Goal: Task Accomplishment & Management: Complete application form

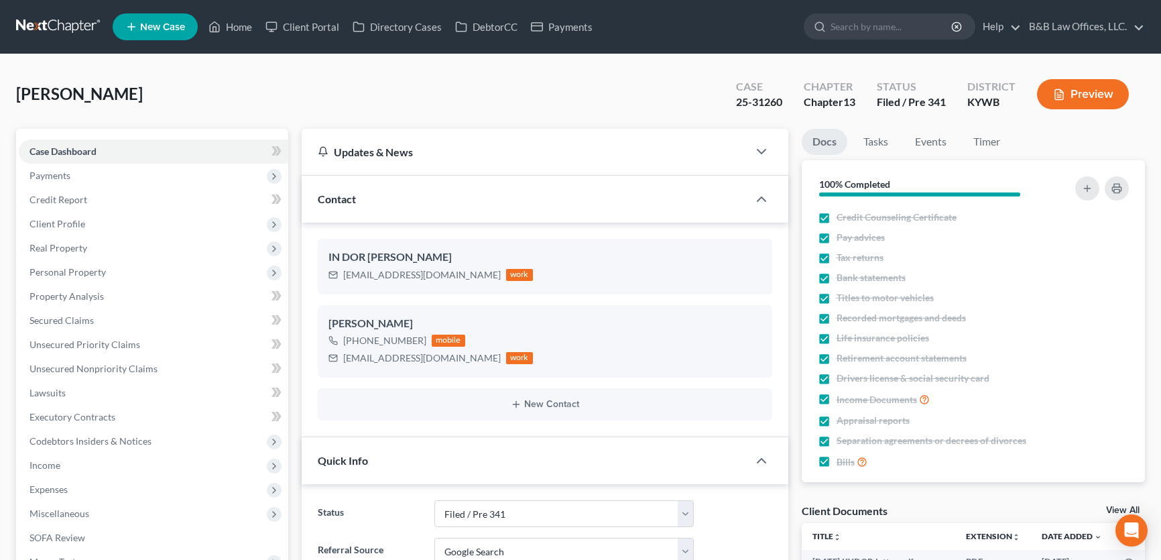
select select "7"
select select "4"
select select "0"
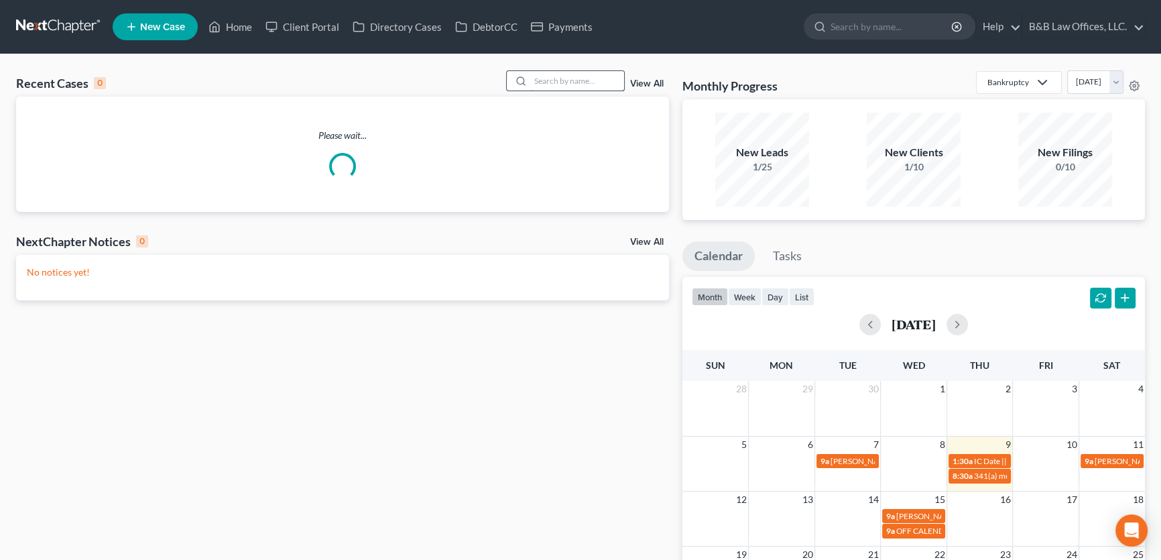
click at [536, 74] on input "search" at bounding box center [577, 80] width 94 height 19
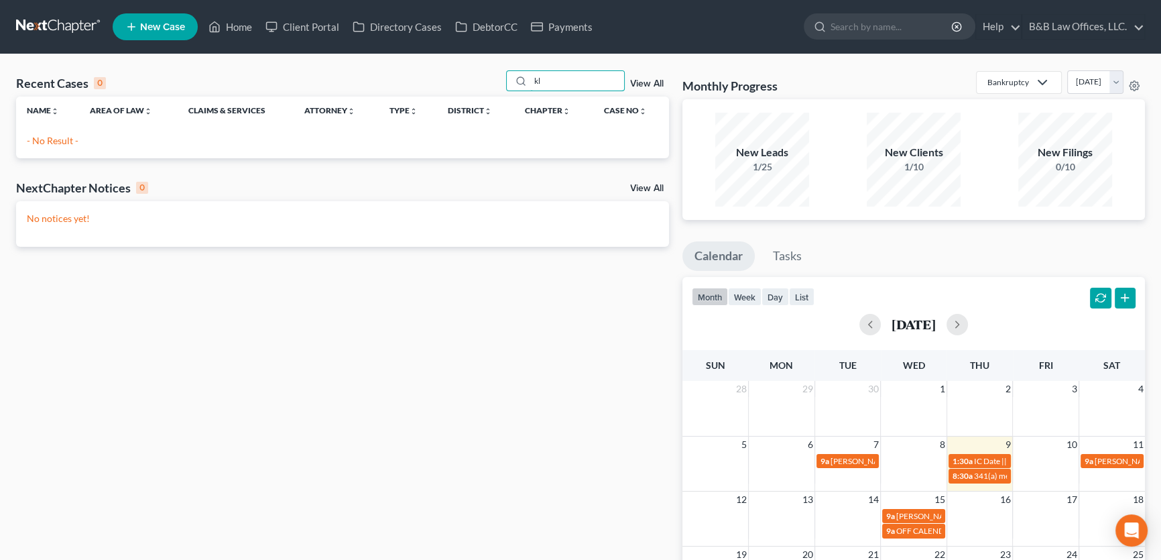
type input "k"
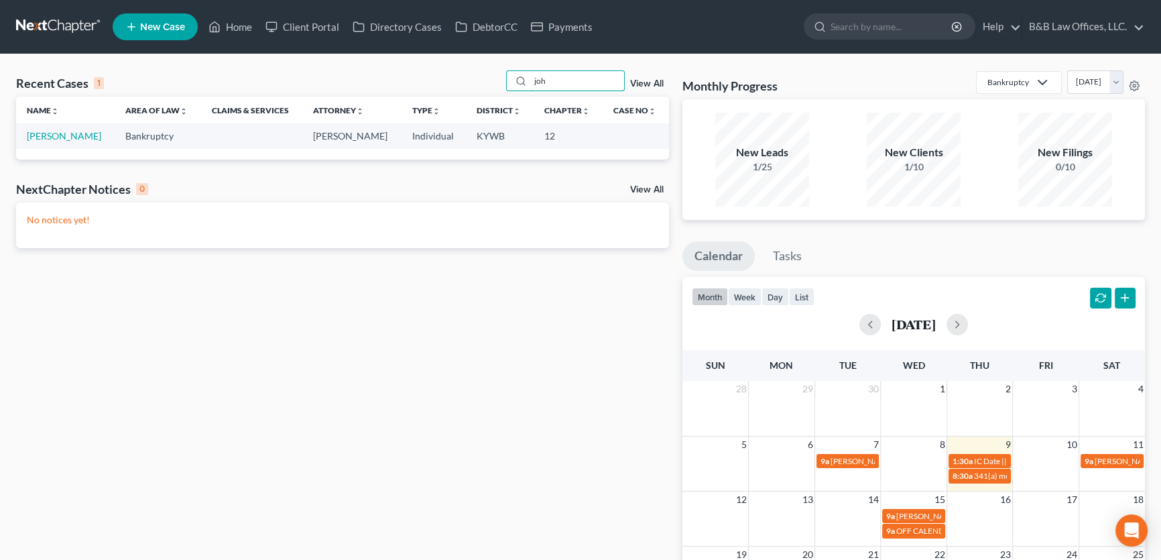
type input "joh"
click at [143, 19] on link "New Case" at bounding box center [155, 26] width 85 height 27
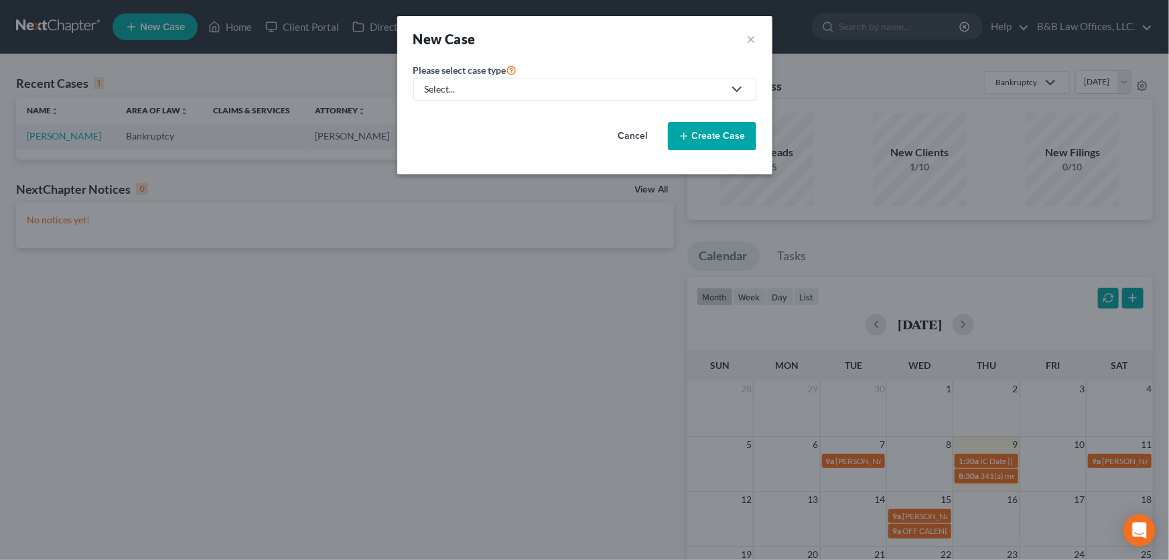
click at [489, 94] on div "Select..." at bounding box center [574, 88] width 299 height 13
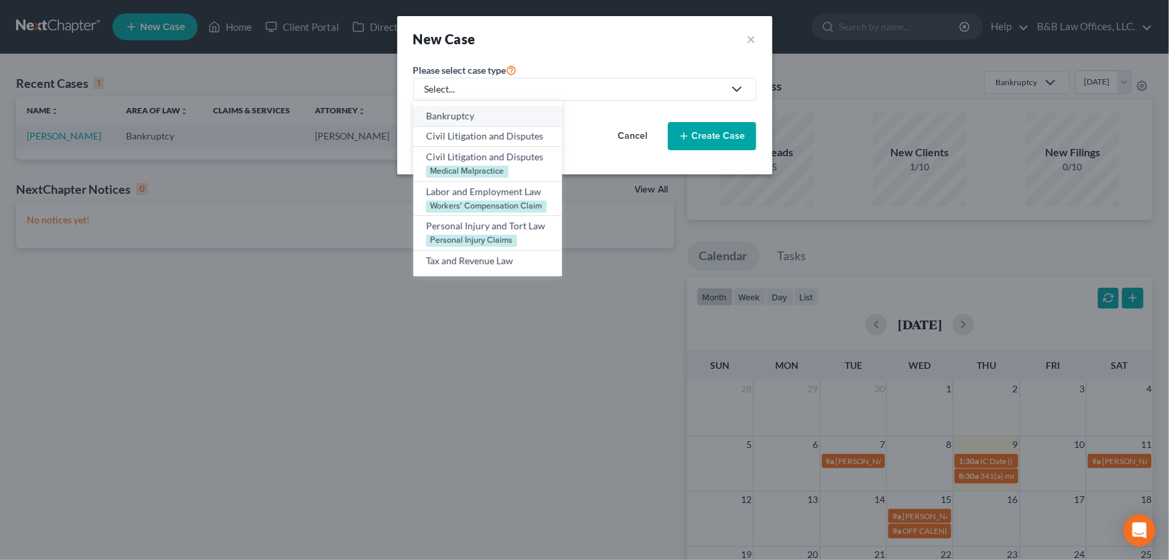
click at [486, 114] on div "Bankruptcy" at bounding box center [487, 115] width 123 height 13
select select "33"
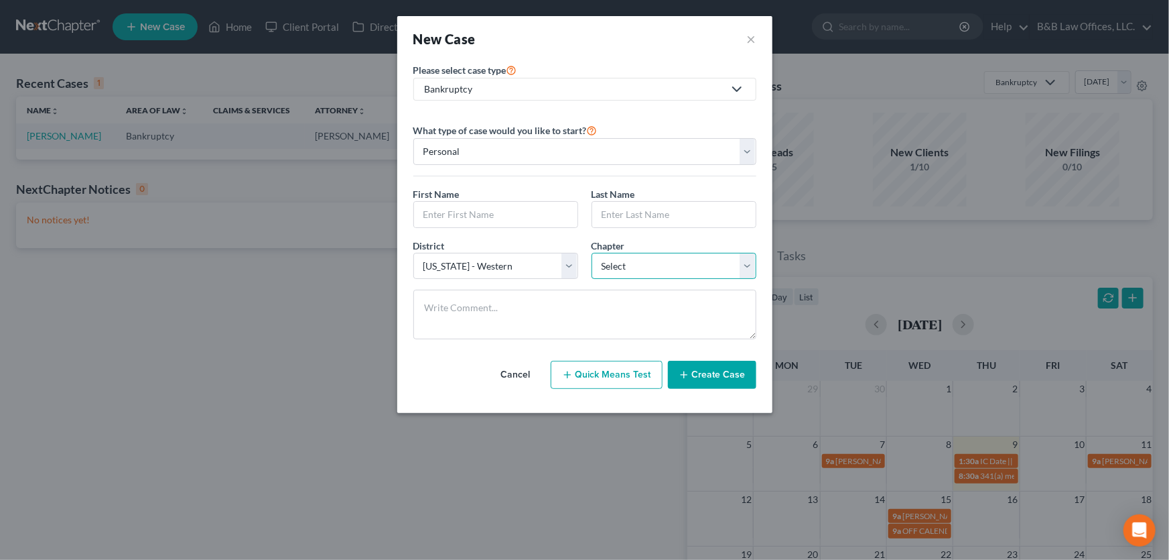
click at [696, 273] on select "Select 7 11 12 13" at bounding box center [674, 266] width 165 height 27
select select "2"
click at [592, 253] on select "Select 7 11 12 13" at bounding box center [674, 266] width 165 height 27
click at [449, 205] on input "text" at bounding box center [495, 214] width 163 height 25
type input "[PERSON_NAME]"
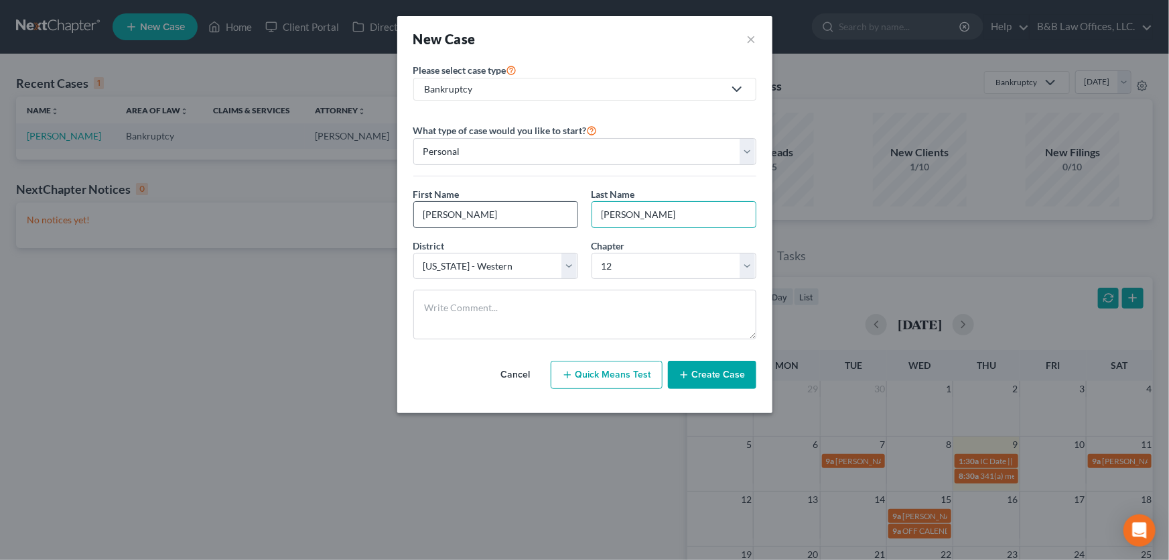
type input "[PERSON_NAME]"
click at [568, 274] on select "Select [US_STATE] - [GEOGRAPHIC_DATA] [US_STATE] - [GEOGRAPHIC_DATA][US_STATE] …" at bounding box center [495, 266] width 165 height 27
select select "7"
click at [413, 253] on select "Select [US_STATE] - [GEOGRAPHIC_DATA] [US_STATE] - [GEOGRAPHIC_DATA][US_STATE] …" at bounding box center [495, 266] width 165 height 27
click at [722, 378] on button "Create Case" at bounding box center [712, 375] width 88 height 28
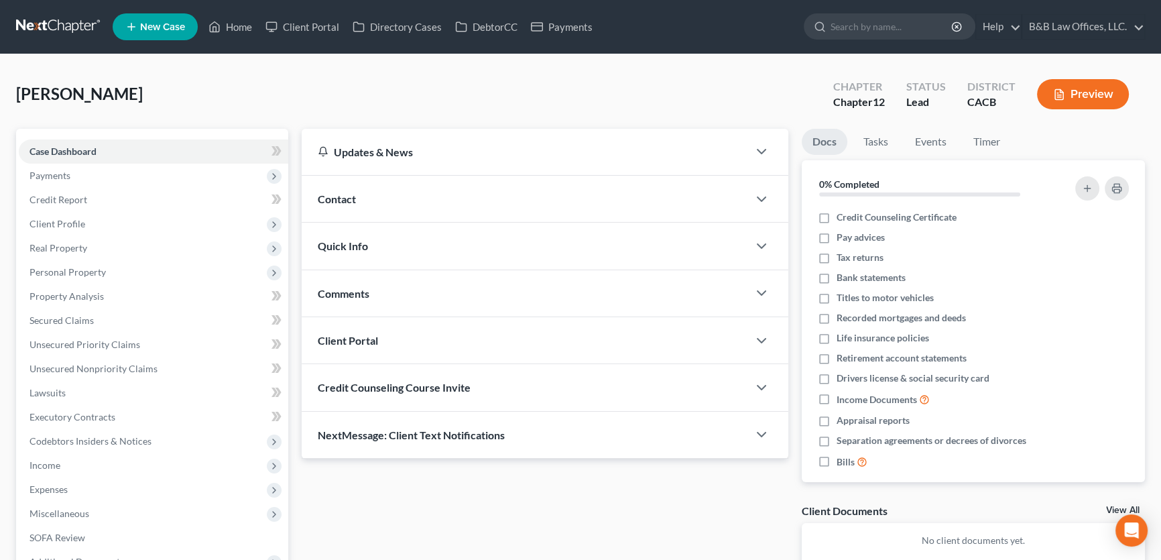
click at [346, 202] on span "Contact" at bounding box center [337, 198] width 38 height 13
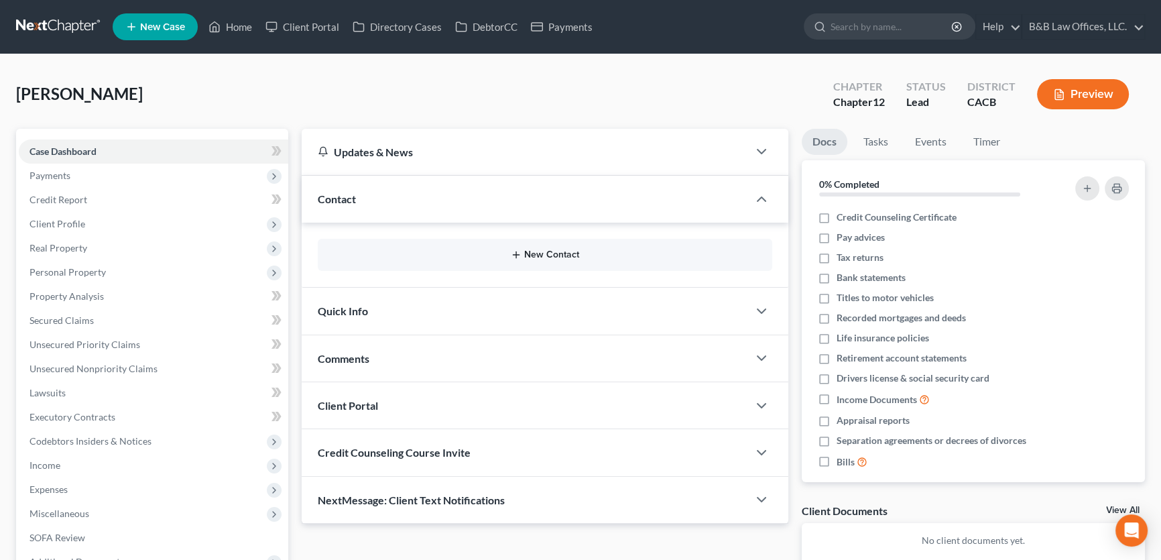
click at [549, 249] on button "New Contact" at bounding box center [544, 254] width 433 height 11
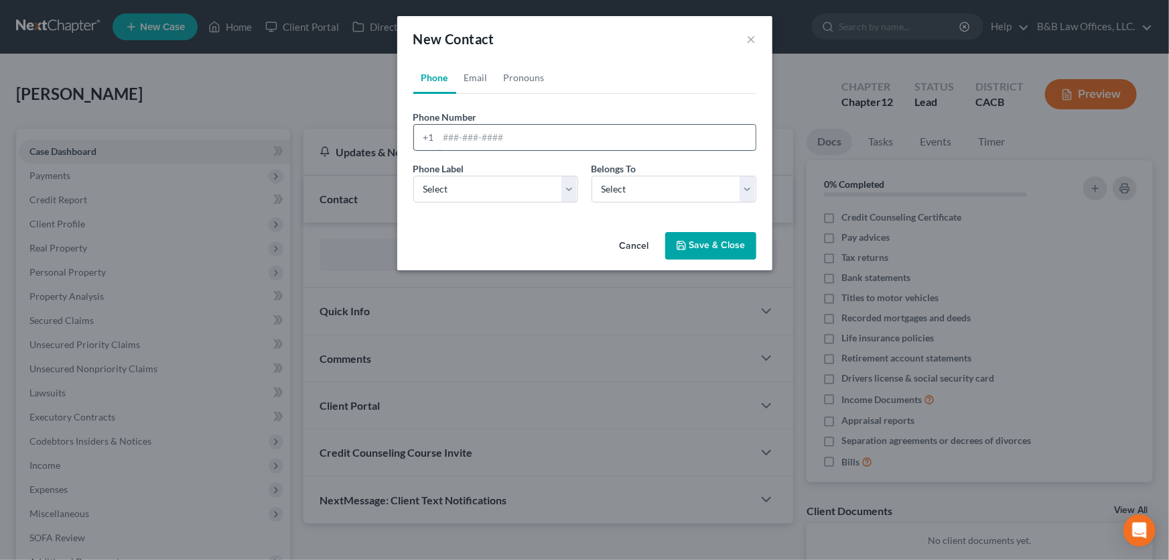
click at [466, 133] on input "tel" at bounding box center [597, 137] width 317 height 25
type input "[PHONE_NUMBER]"
click at [569, 190] on select "Select Mobile Home Work Other" at bounding box center [495, 189] width 165 height 27
select select "0"
click at [413, 176] on select "Select Mobile Home Work Other" at bounding box center [495, 189] width 165 height 27
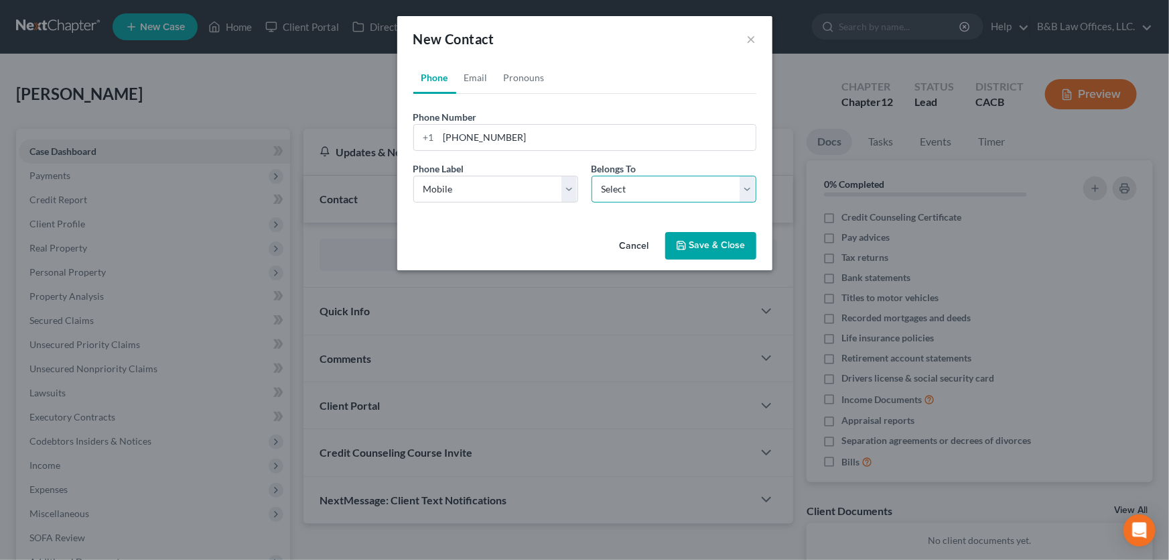
click at [655, 189] on select "Select Client Other" at bounding box center [674, 189] width 165 height 27
select select "0"
click at [592, 176] on select "Select Client Other" at bounding box center [674, 189] width 165 height 27
select select "0"
click at [476, 77] on link "Email" at bounding box center [476, 78] width 40 height 32
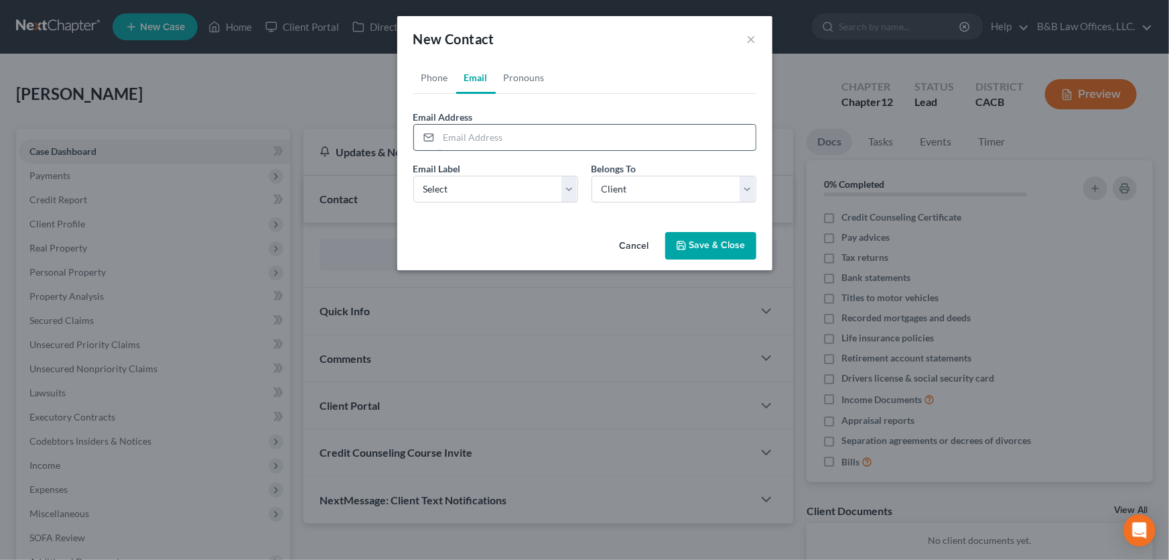
click at [495, 139] on input "email" at bounding box center [597, 137] width 317 height 25
type input "[PERSON_NAME].[PERSON_NAME]"
click at [571, 194] on select "Select Home Work Other" at bounding box center [495, 189] width 165 height 27
select select "0"
click at [413, 176] on select "Select Home Work Other" at bounding box center [495, 189] width 165 height 27
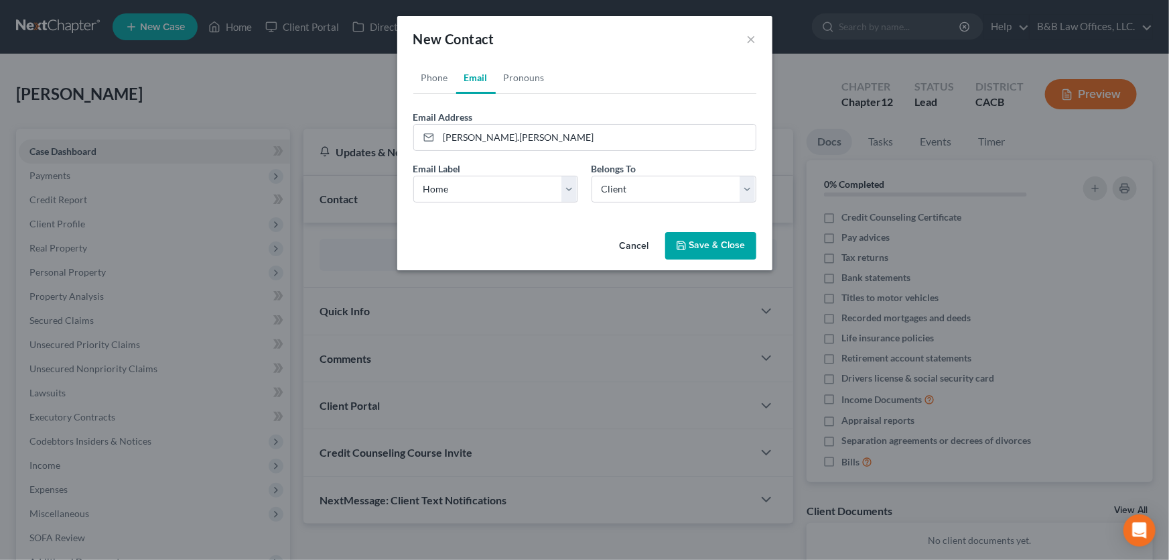
click at [687, 244] on icon "button" at bounding box center [681, 245] width 11 height 11
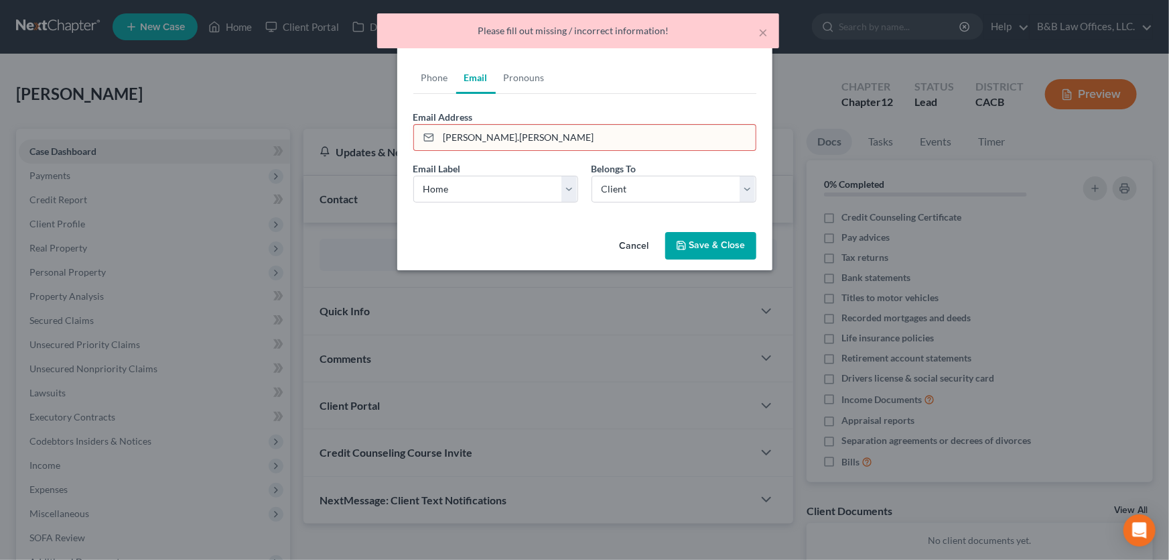
click at [563, 134] on input "[PERSON_NAME].[PERSON_NAME]" at bounding box center [597, 137] width 317 height 25
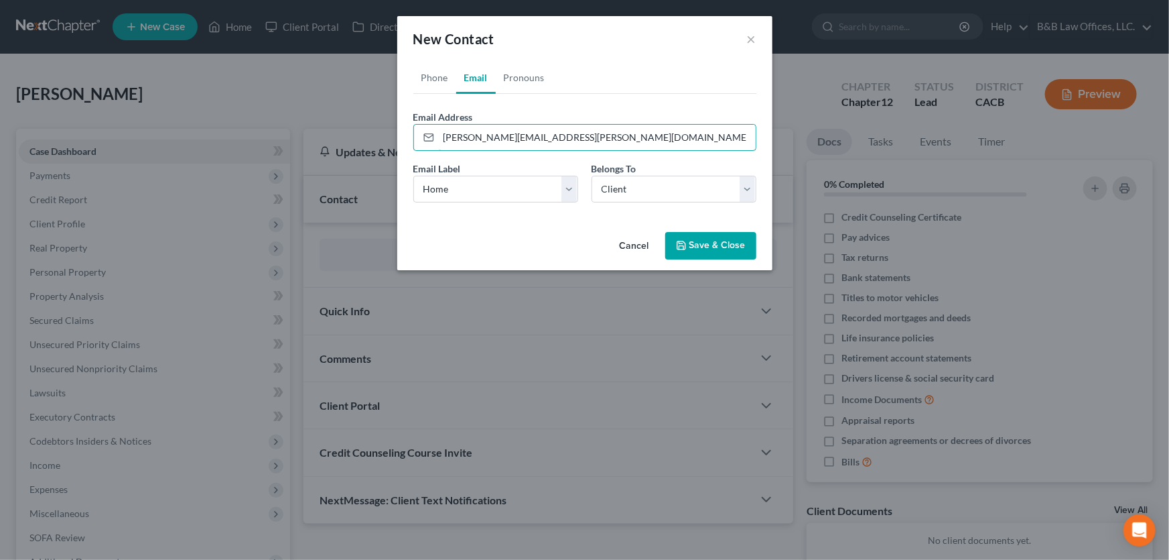
type input "[PERSON_NAME][EMAIL_ADDRESS][PERSON_NAME][DOMAIN_NAME]"
click at [715, 237] on button "Save & Close" at bounding box center [710, 246] width 91 height 28
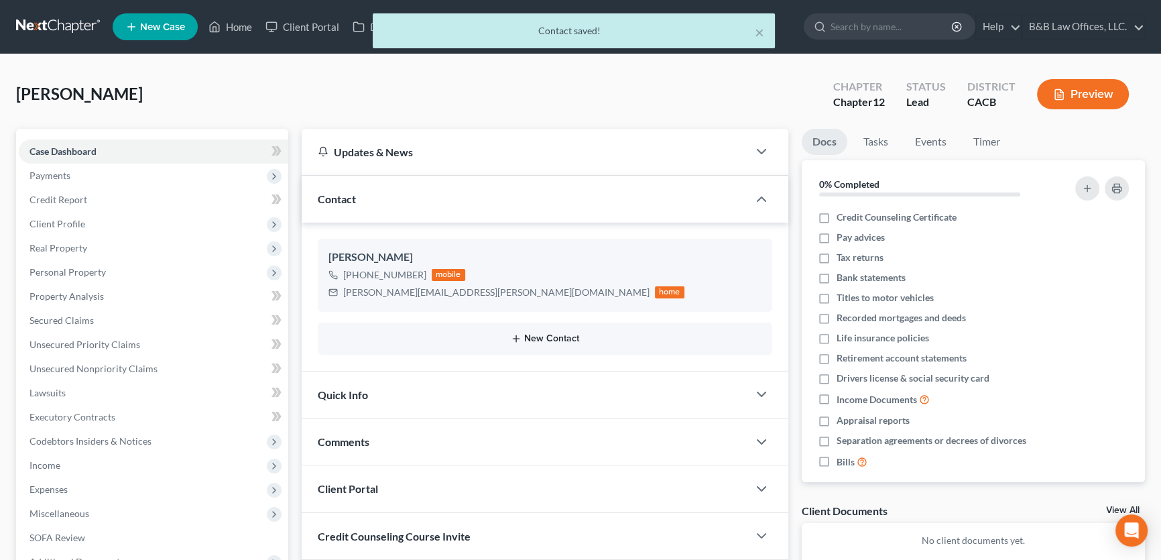
click at [550, 335] on button "New Contact" at bounding box center [544, 338] width 433 height 11
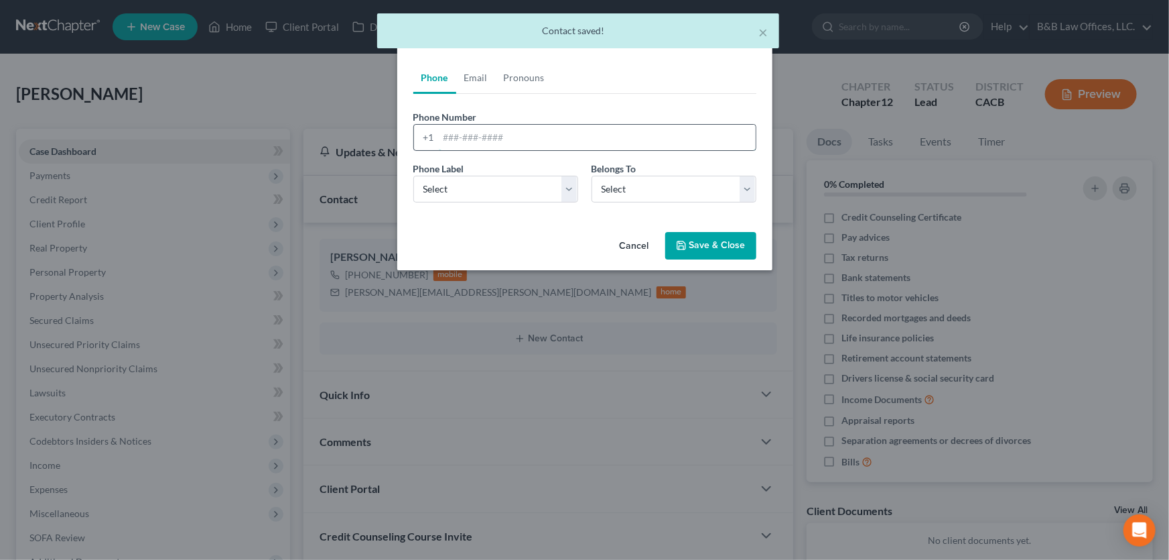
click at [474, 141] on input "tel" at bounding box center [597, 137] width 317 height 25
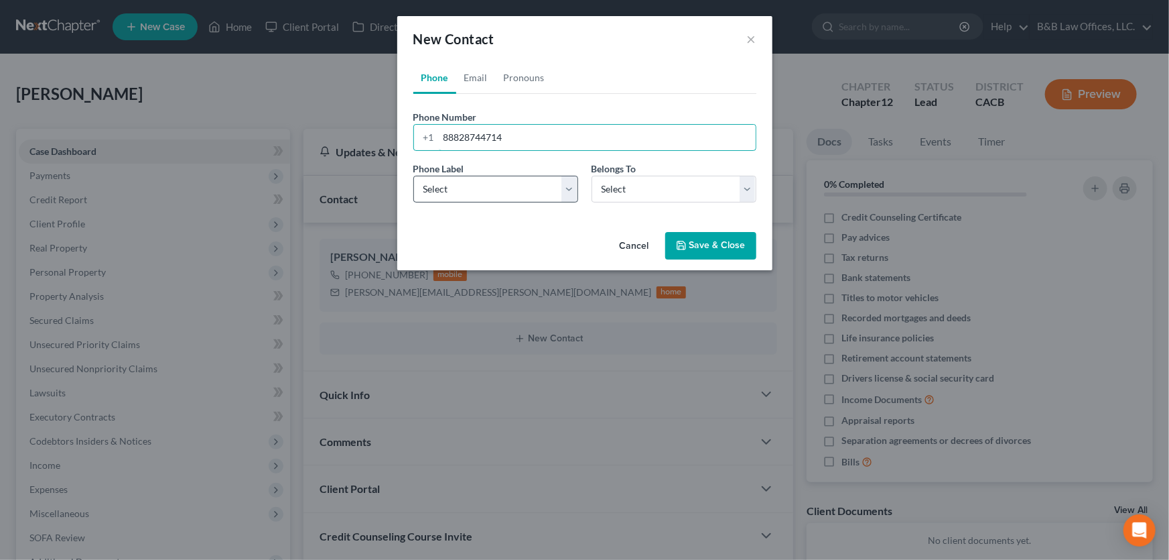
type input "88828744714"
click at [568, 198] on select "Select Mobile Home Work Other" at bounding box center [495, 189] width 165 height 27
select select "1"
click at [413, 176] on select "Select Mobile Home Work Other" at bounding box center [495, 189] width 165 height 27
click at [649, 196] on select "Select Client Other" at bounding box center [674, 189] width 165 height 27
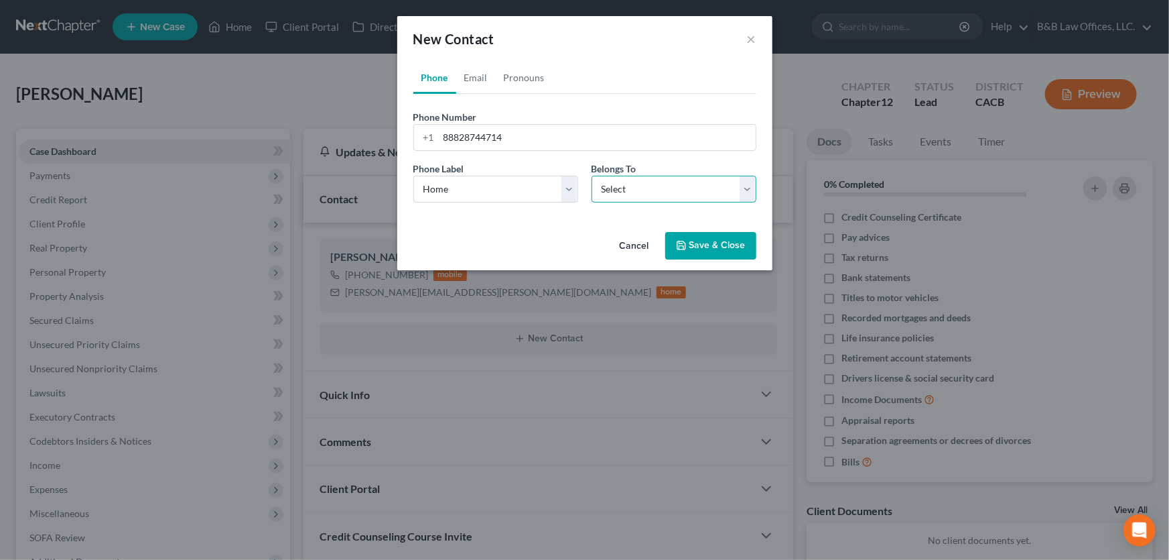
select select "1"
click at [592, 176] on select "Select Client Other" at bounding box center [674, 189] width 165 height 27
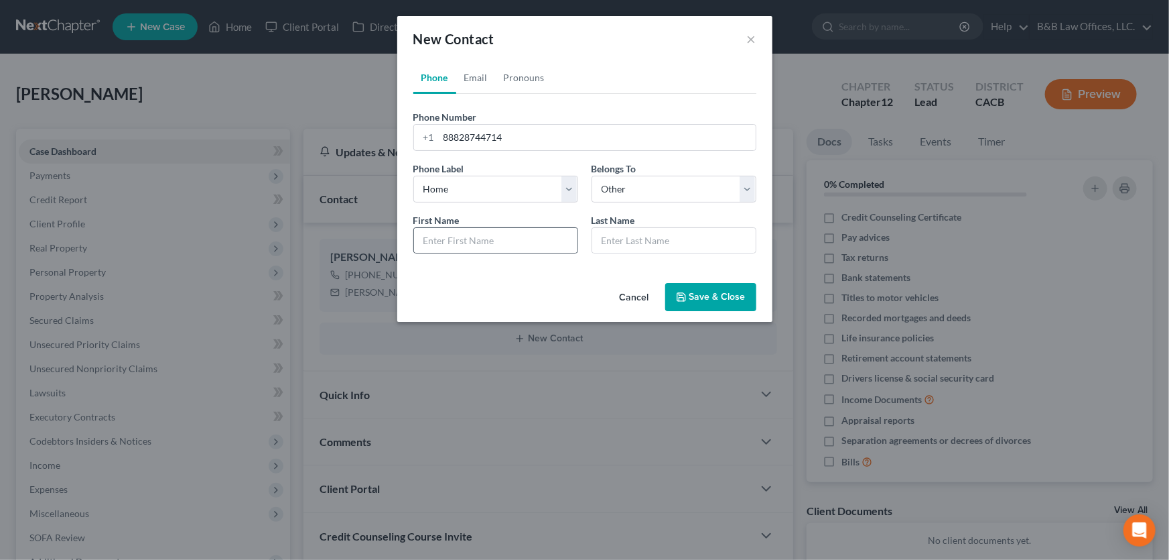
click at [504, 253] on div at bounding box center [495, 240] width 165 height 27
click at [503, 248] on input "text" at bounding box center [495, 240] width 163 height 25
drag, startPoint x: 495, startPoint y: 242, endPoint x: 399, endPoint y: 243, distance: 96.5
click at [399, 243] on div "Phone Email Pronouns Phone Number * [PHONE_NUMBER] Ext. Phone Label * Select Mo…" at bounding box center [584, 170] width 375 height 216
paste input "The Law Offices of [PERSON_NAME] & Associates, P.C."
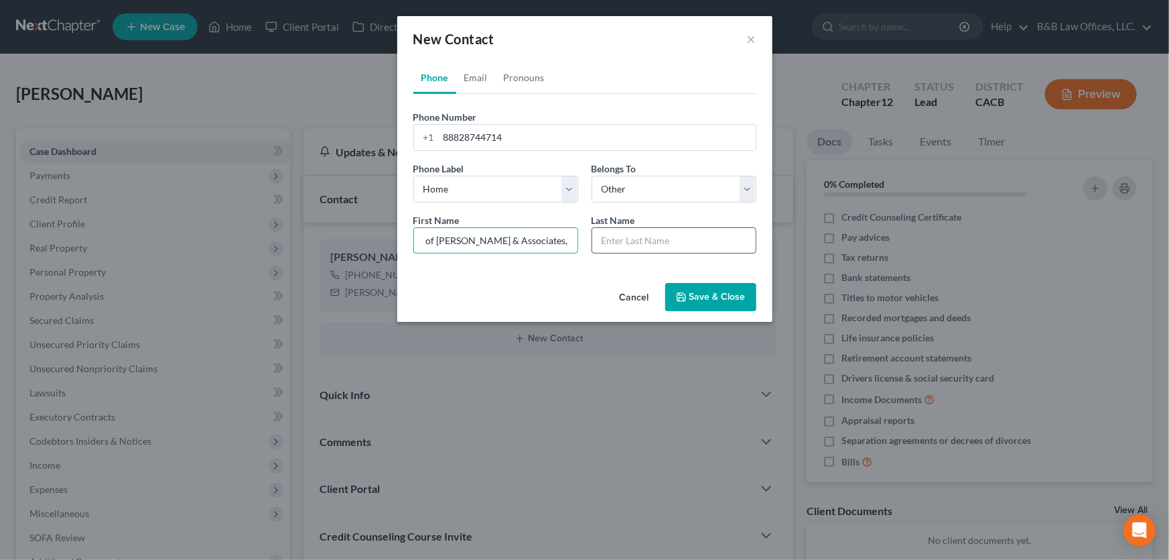
scroll to position [0, 66]
drag, startPoint x: 497, startPoint y: 240, endPoint x: 604, endPoint y: 239, distance: 107.9
click at [604, 239] on div "First Name * The Law Offices of [PERSON_NAME] & Associates, P.C. Last Name *" at bounding box center [585, 239] width 356 height 52
type input "The Law Offices of [PERSON_NAME] & Associates, P.C."
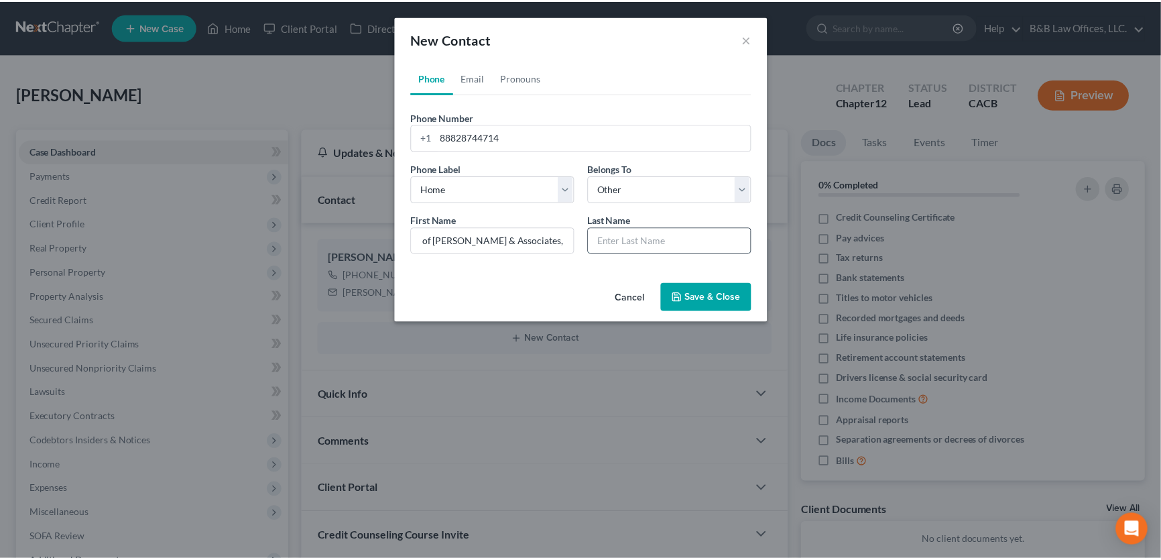
scroll to position [0, 0]
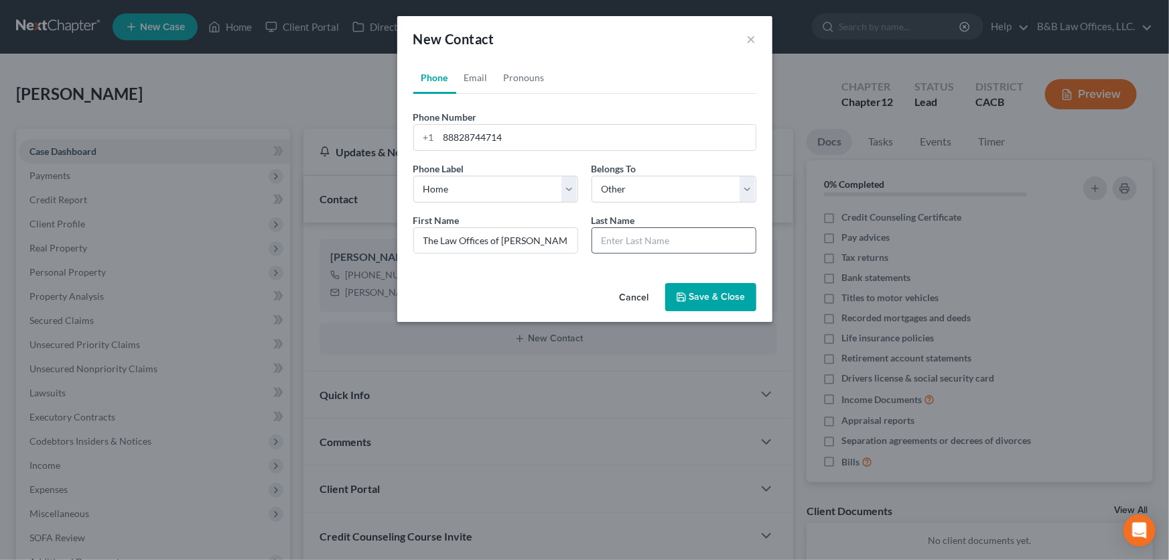
click at [627, 243] on input "text" at bounding box center [673, 240] width 163 height 25
paste input "& Associates, P.C."
type input "& Associates, P.C."
click at [569, 241] on input "The Law Offices of [PERSON_NAME] & Associates, P.C." at bounding box center [495, 240] width 163 height 25
click at [560, 241] on input "The Law Offices of [PERSON_NAME] & Associates, P.C." at bounding box center [495, 240] width 163 height 25
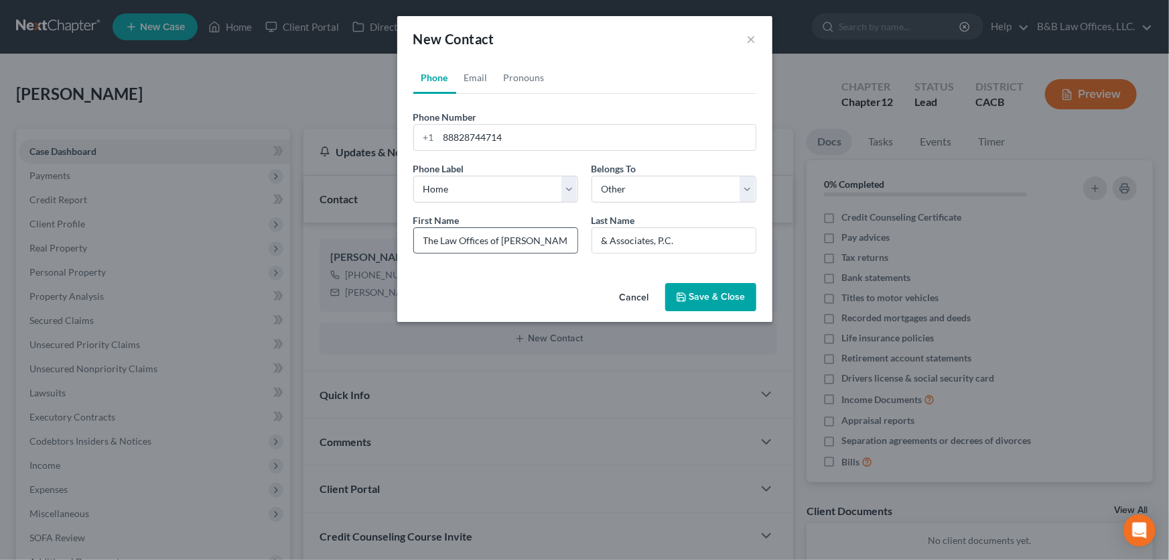
click at [563, 241] on input "The Law Offices of [PERSON_NAME] & Associates, P.C." at bounding box center [495, 240] width 163 height 25
type input "The Law Offices of [PERSON_NAME]"
click at [699, 292] on button "Save & Close" at bounding box center [710, 297] width 91 height 28
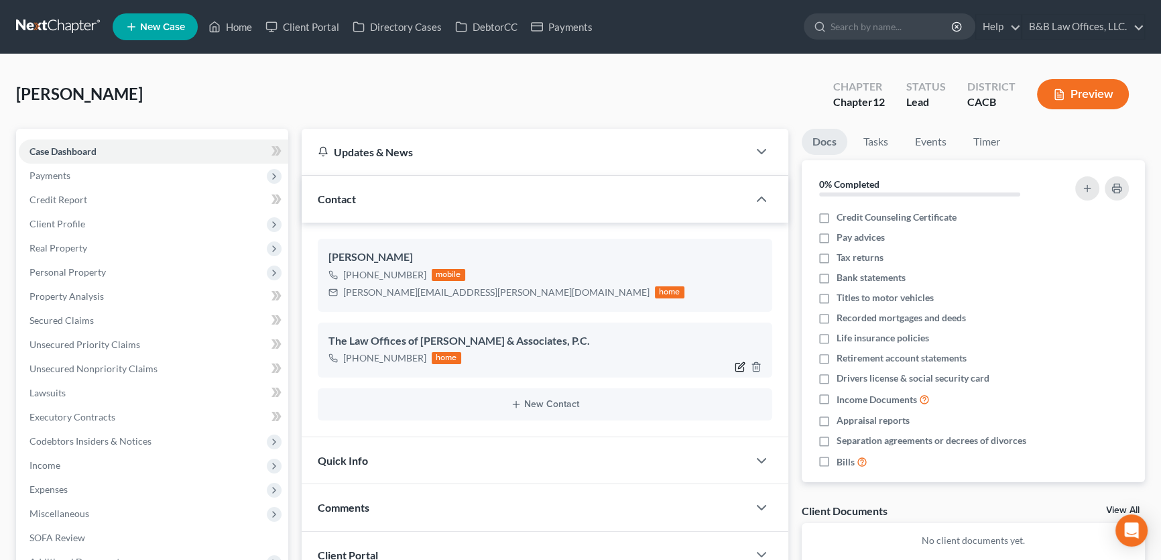
click at [737, 364] on icon "button" at bounding box center [739, 366] width 11 height 11
select select "1"
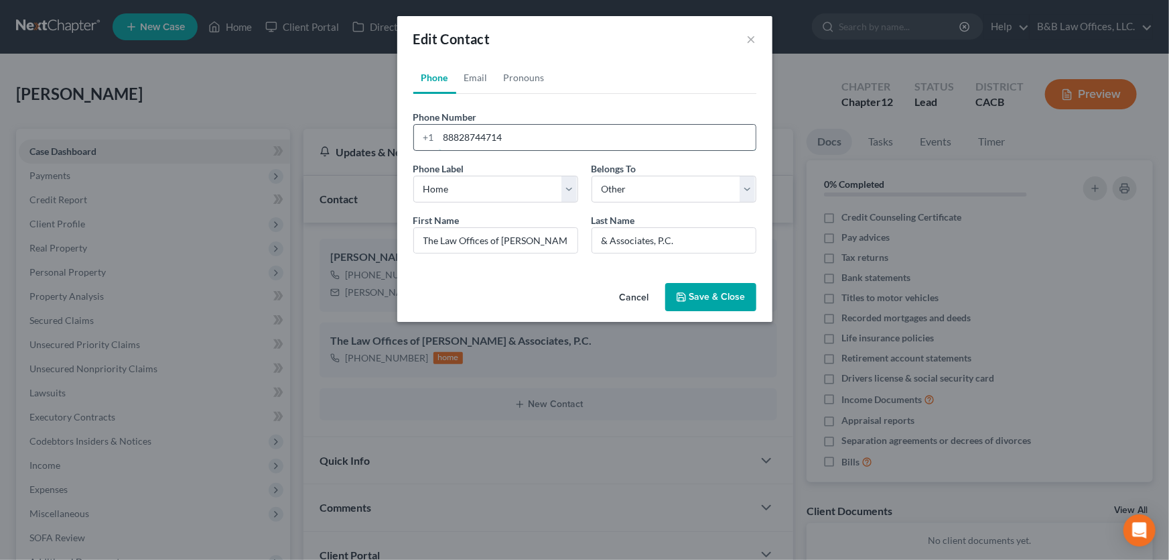
click at [524, 135] on input "88828744714" at bounding box center [597, 137] width 317 height 25
type input "8"
paste input "[PHONE_NUMBER]"
type input "[PHONE_NUMBER]"
click at [712, 293] on button "Save & Close" at bounding box center [710, 297] width 91 height 28
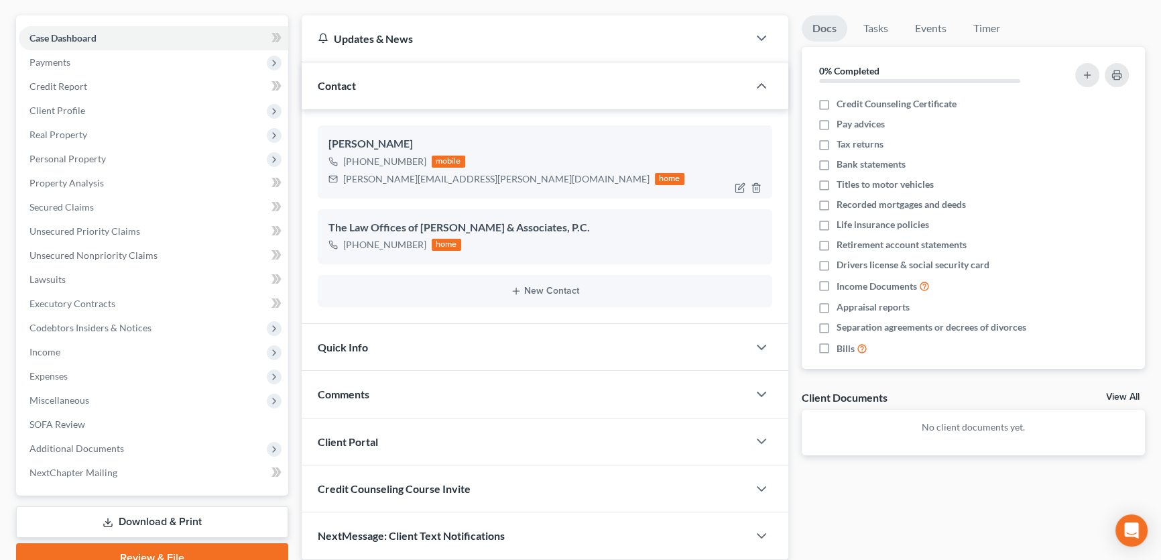
scroll to position [121, 0]
